Goal: Task Accomplishment & Management: Use online tool/utility

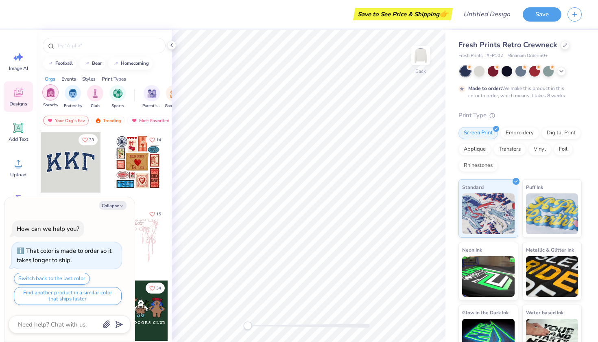
click at [56, 98] on div "filter for Sorority" at bounding box center [50, 92] width 16 height 16
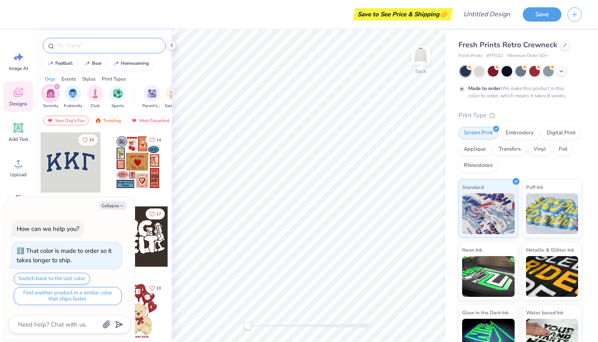
click at [68, 49] on input "text" at bounding box center [108, 46] width 104 height 8
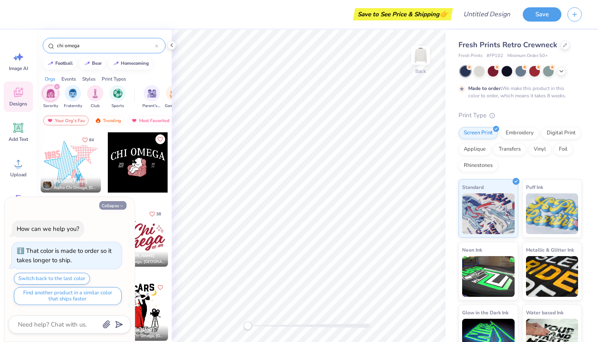
type input "chi omega"
click at [110, 205] on button "Collapse" at bounding box center [112, 205] width 27 height 9
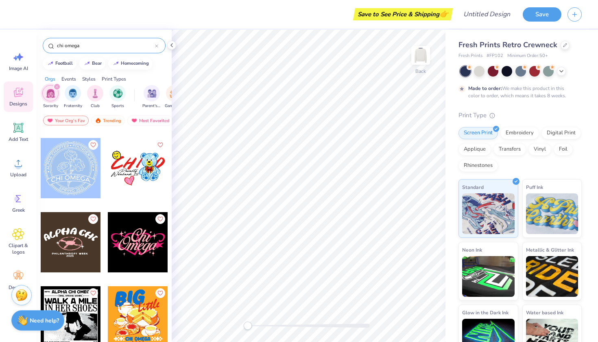
scroll to position [4733, 0]
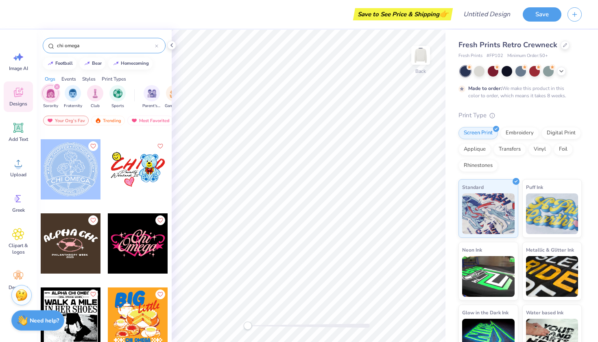
click at [142, 168] on div at bounding box center [138, 169] width 60 height 60
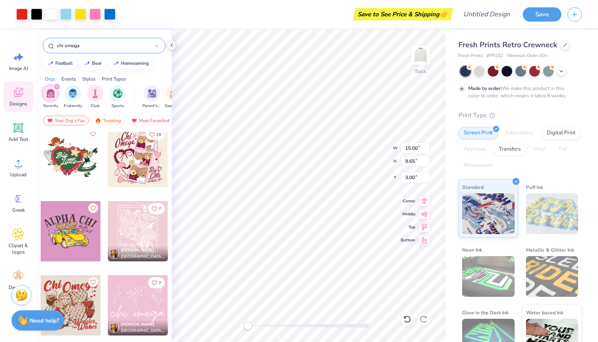
scroll to position [5329, 0]
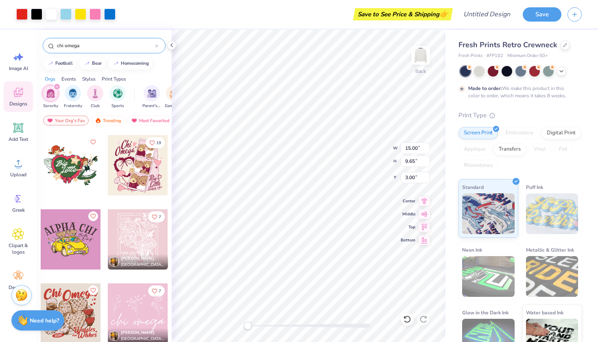
click at [76, 155] on div at bounding box center [71, 165] width 60 height 60
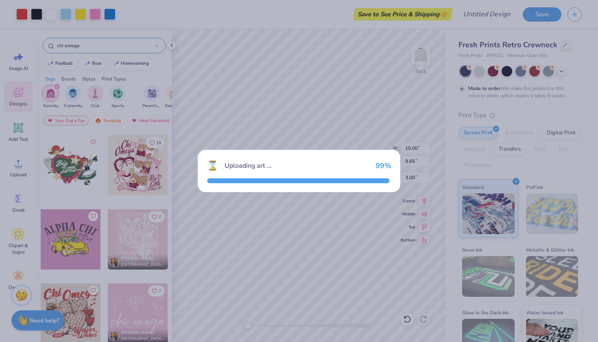
type textarea "x"
type input "12.61"
type input "9.31"
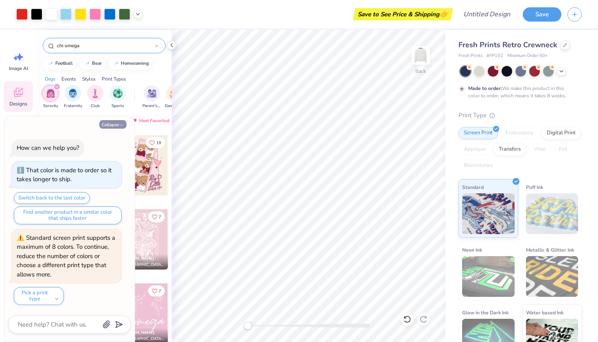
click at [113, 129] on button "Collapse" at bounding box center [112, 124] width 27 height 9
type textarea "x"
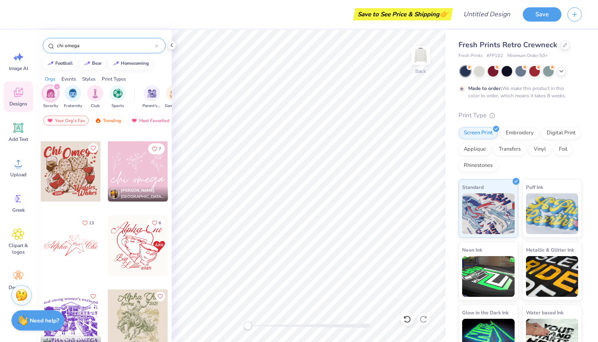
scroll to position [5473, 0]
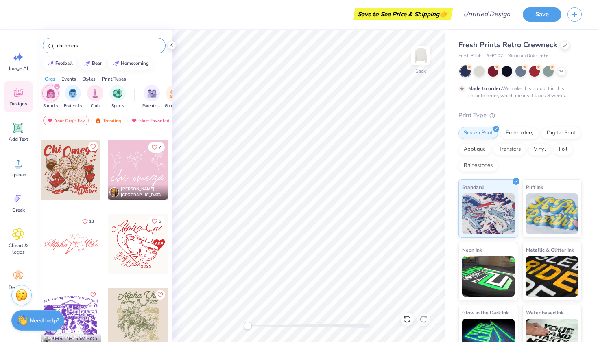
click at [84, 177] on div at bounding box center [71, 170] width 60 height 60
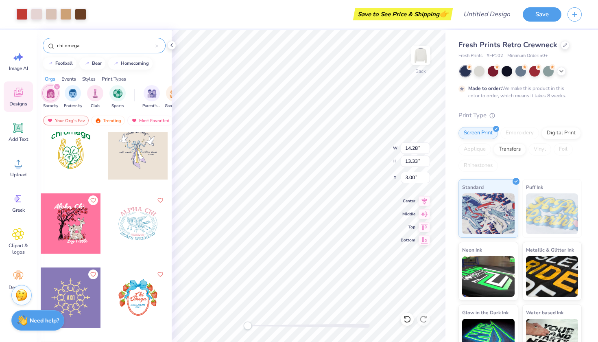
scroll to position [8245, 0]
